Goal: Navigation & Orientation: Find specific page/section

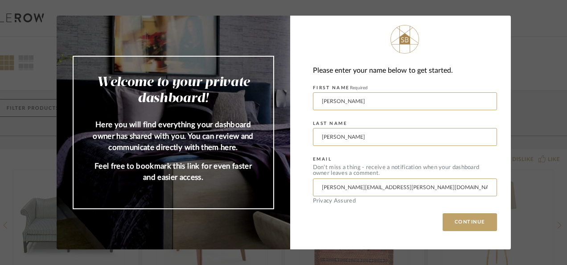
click at [469, 225] on button "CONTINUE" at bounding box center [470, 222] width 54 height 18
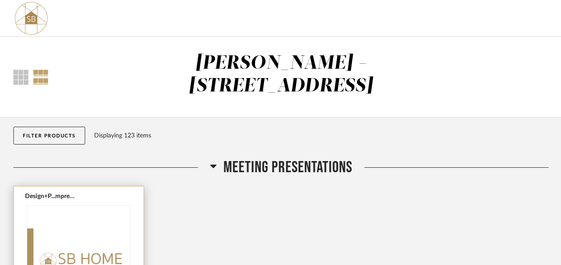
click at [93, 237] on div at bounding box center [78, 265] width 103 height 119
click at [93, 237] on img "0" at bounding box center [78, 262] width 103 height 112
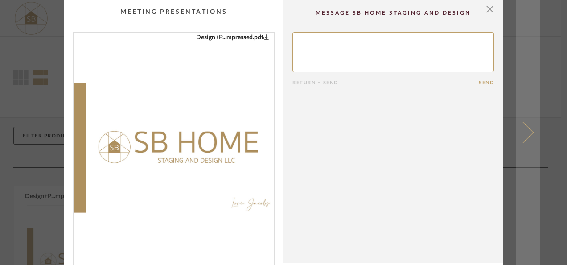
click at [516, 133] on span at bounding box center [522, 132] width 21 height 21
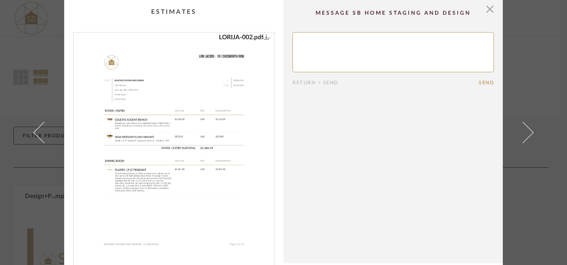
click at [516, 133] on span at bounding box center [522, 132] width 21 height 21
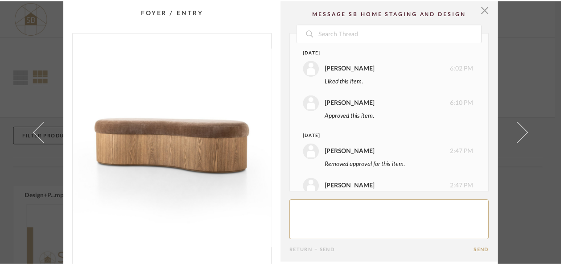
scroll to position [24, 0]
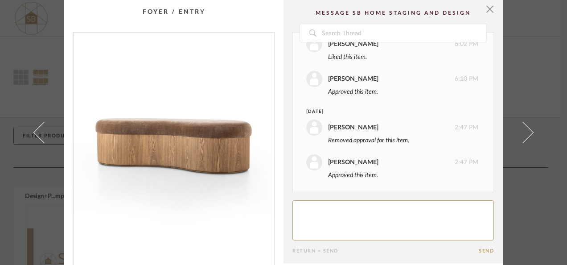
drag, startPoint x: 491, startPoint y: 4, endPoint x: 475, endPoint y: 167, distance: 164.0
click at [475, 167] on div "× 1 / 5 Date [DATE] [PERSON_NAME] 6:02 PM Liked this item. [PERSON_NAME] 6:10 P…" at bounding box center [283, 223] width 439 height 446
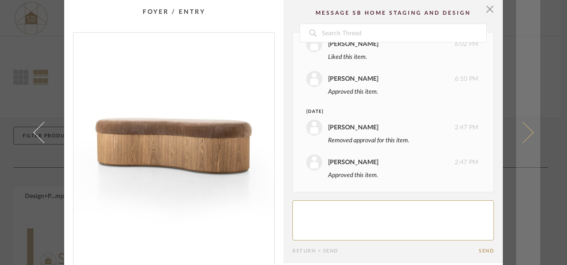
click at [534, 132] on link at bounding box center [528, 132] width 24 height 265
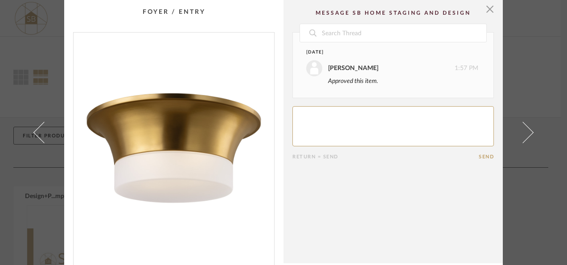
click at [534, 132] on link at bounding box center [528, 132] width 24 height 265
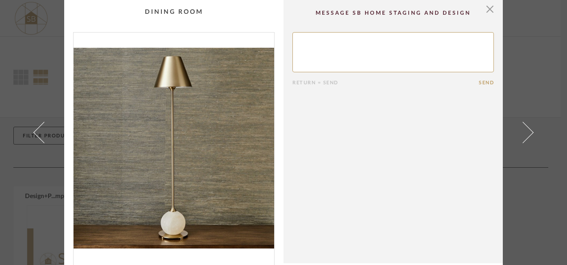
click at [534, 132] on link at bounding box center [528, 132] width 24 height 265
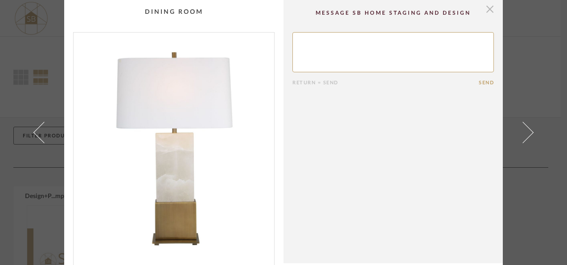
click at [483, 12] on span "button" at bounding box center [490, 9] width 18 height 18
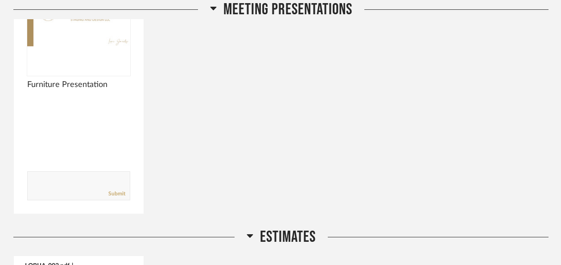
scroll to position [243, 0]
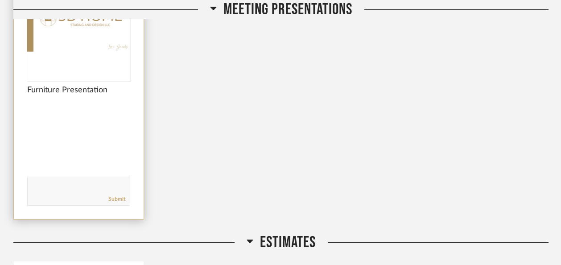
click at [87, 85] on span "Furniture Presentation" at bounding box center [78, 90] width 103 height 10
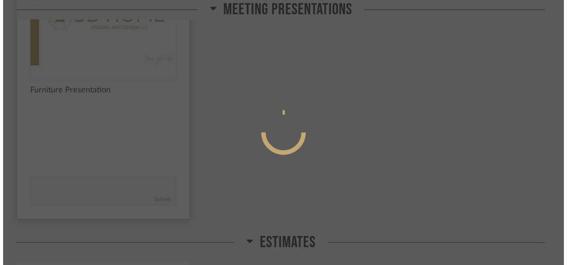
scroll to position [0, 0]
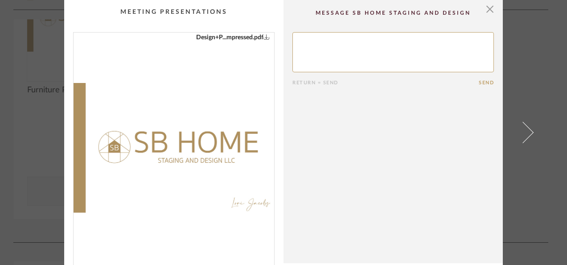
click at [229, 164] on img "0" at bounding box center [174, 148] width 201 height 231
